Goal: Task Accomplishment & Management: Use online tool/utility

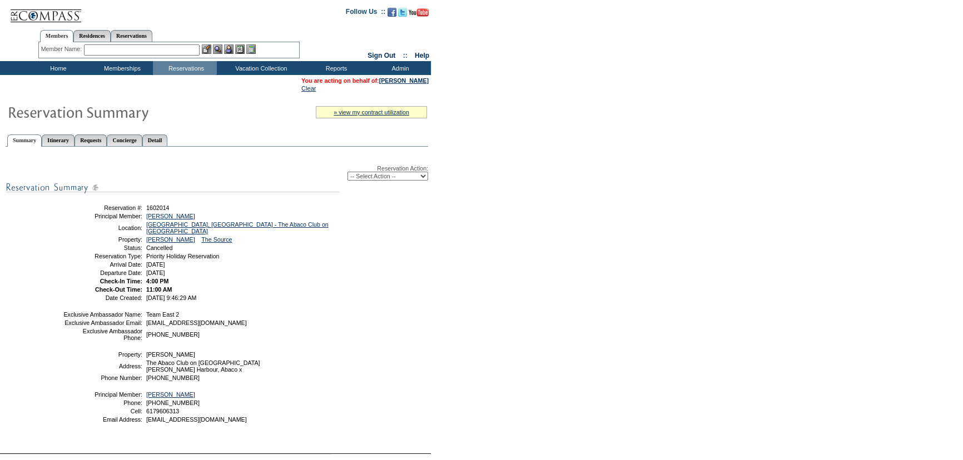
click at [350, 173] on select "-- Select Action -- Modify Reservation Dates Modify Reservation Cost Modify Occ…" at bounding box center [388, 176] width 81 height 9
select select "ChangeCost"
click at [348, 172] on select "-- Select Action -- Modify Reservation Dates Modify Reservation Cost Modify Occ…" at bounding box center [388, 176] width 81 height 9
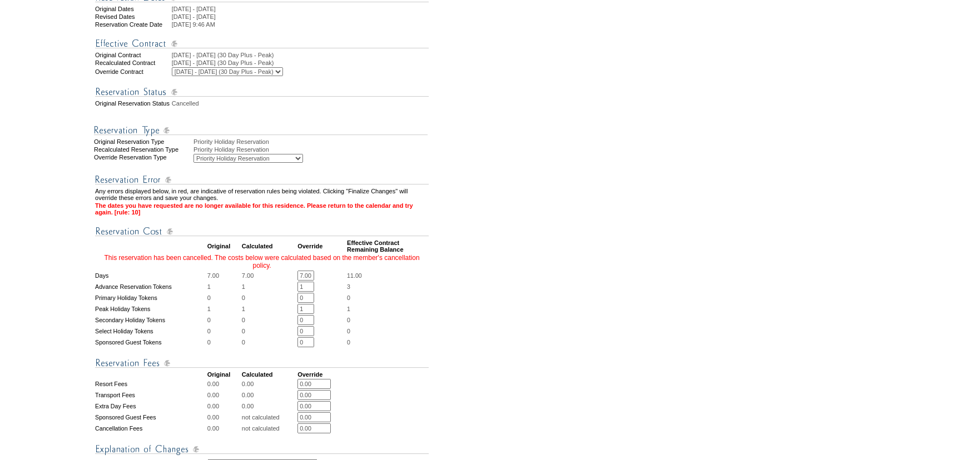
scroll to position [0, 1]
drag, startPoint x: 301, startPoint y: 293, endPoint x: 395, endPoint y: 291, distance: 94.0
click at [395, 281] on tr "Days 7.00 7.00 7.00 * * 11.00" at bounding box center [262, 276] width 334 height 10
type input "0"
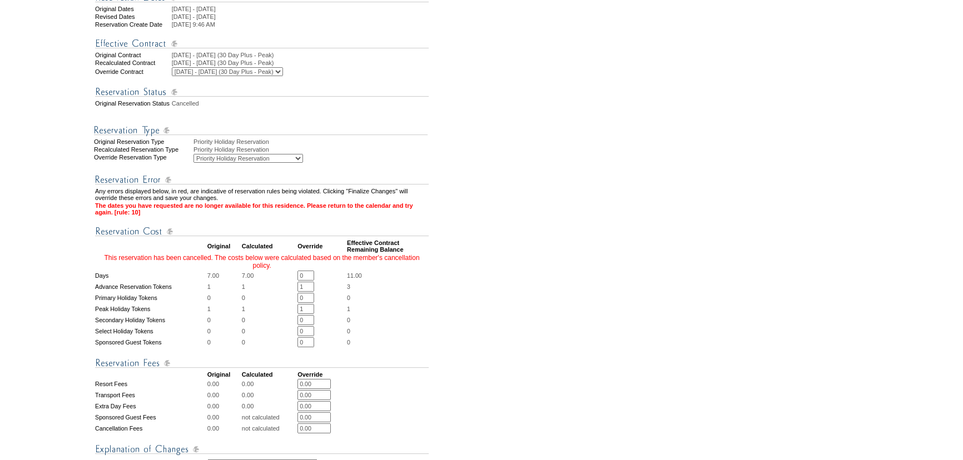
click at [325, 270] on td "This reservation has been cancelled. The costs below were calculated based on t…" at bounding box center [262, 262] width 334 height 16
drag, startPoint x: 301, startPoint y: 304, endPoint x: 319, endPoint y: 305, distance: 18.4
click at [319, 292] on td "1 * *" at bounding box center [322, 287] width 48 height 10
type input "0"
click at [328, 292] on td "0 * *" at bounding box center [322, 287] width 48 height 10
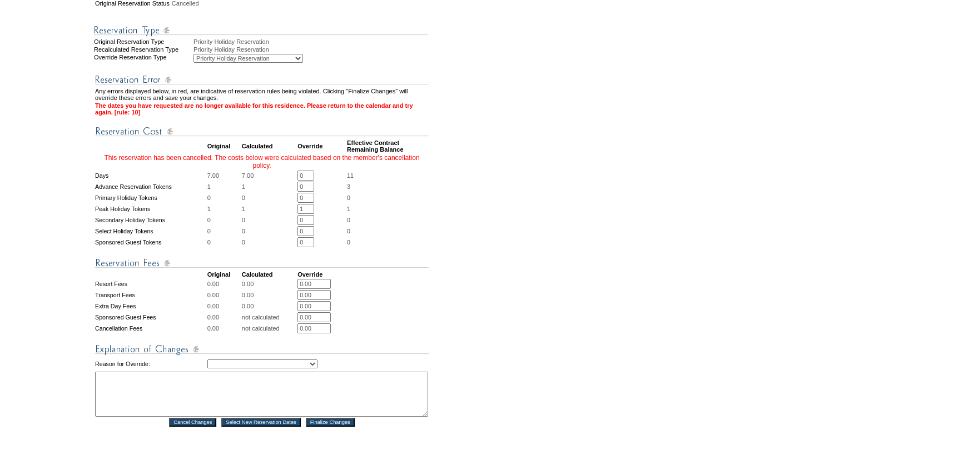
scroll to position [303, 0]
drag, startPoint x: 309, startPoint y: 229, endPoint x: 289, endPoint y: 229, distance: 20.0
click at [289, 213] on tr "Peak Holiday Tokens 1 1 1 * * 1" at bounding box center [262, 208] width 334 height 10
type input "0"
click at [371, 224] on td "0" at bounding box center [388, 219] width 82 height 10
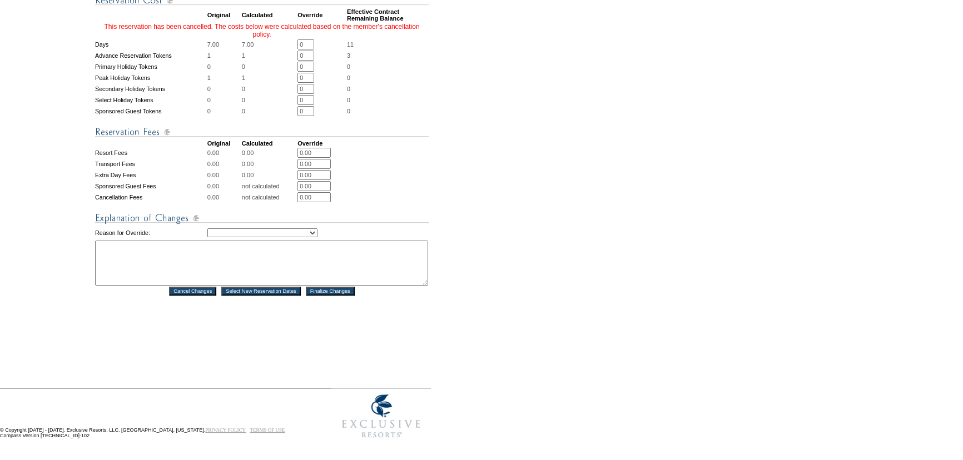
scroll to position [455, 0]
click at [317, 234] on select "Creating Continuous Stay Days Rebooked After Cancellation Editing Occupant Expe…" at bounding box center [262, 233] width 110 height 9
select select "1032"
click at [207, 229] on select "Creating Continuous Stay Days Rebooked After Cancellation Editing Occupant Expe…" at bounding box center [262, 233] width 110 height 9
click at [261, 271] on textarea at bounding box center [261, 263] width 333 height 45
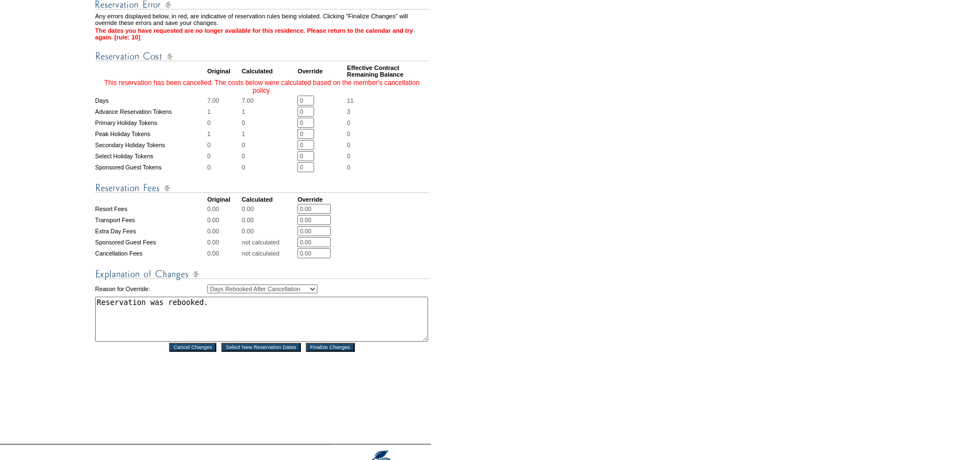
scroll to position [404, 0]
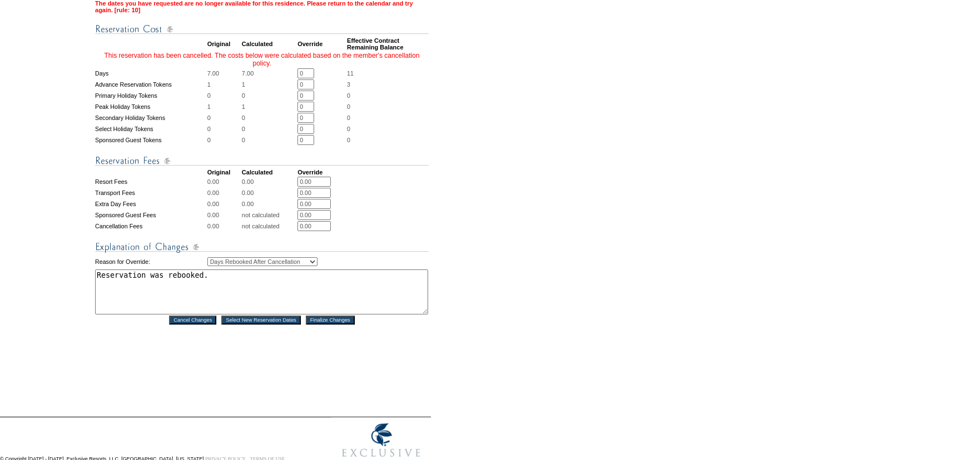
type textarea "Reservation was rebooked."
drag, startPoint x: 309, startPoint y: 125, endPoint x: 293, endPoint y: 125, distance: 16.7
click at [293, 112] on tr "Peak Holiday Tokens 1 1 0 * * 0" at bounding box center [262, 107] width 334 height 10
click at [321, 300] on textarea "Reservation was rebooked." at bounding box center [261, 292] width 333 height 45
drag, startPoint x: 312, startPoint y: 126, endPoint x: 282, endPoint y: 122, distance: 30.4
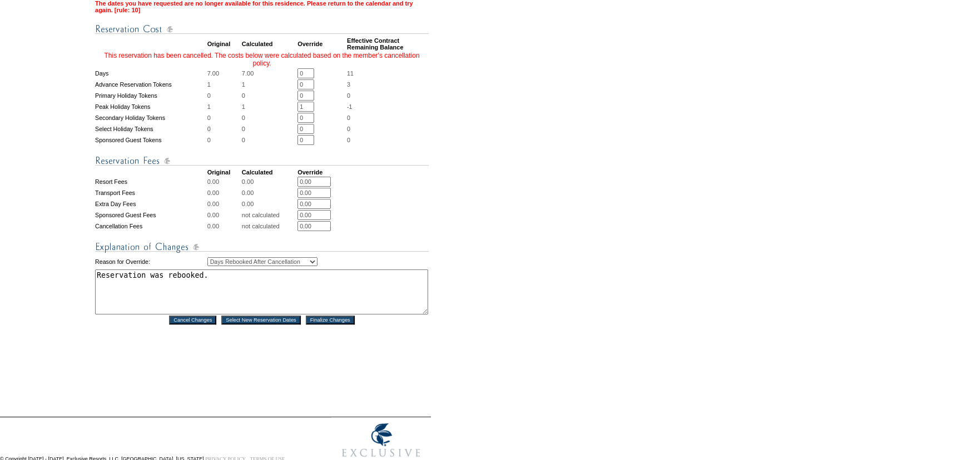
click at [282, 112] on tr "Peak Holiday Tokens 1 1 1 * * -1" at bounding box center [262, 107] width 334 height 10
type input "0"
click at [266, 300] on textarea "Reservation was rebooked." at bounding box center [261, 292] width 333 height 45
click at [202, 325] on input "Cancel Changes" at bounding box center [192, 320] width 47 height 9
